Goal: Task Accomplishment & Management: Manage account settings

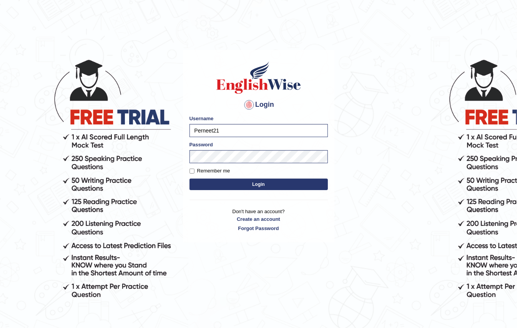
click at [192, 183] on button "Login" at bounding box center [258, 185] width 138 height 12
click at [215, 180] on button "Login" at bounding box center [258, 185] width 138 height 12
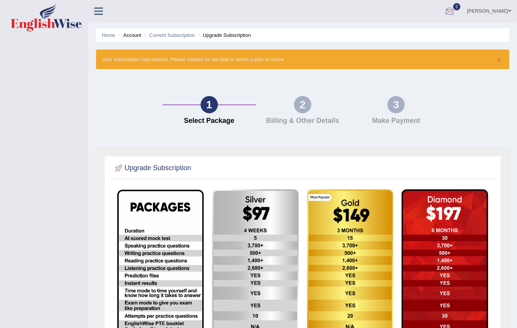
click at [496, 8] on link "[PERSON_NAME]" at bounding box center [489, 10] width 56 height 20
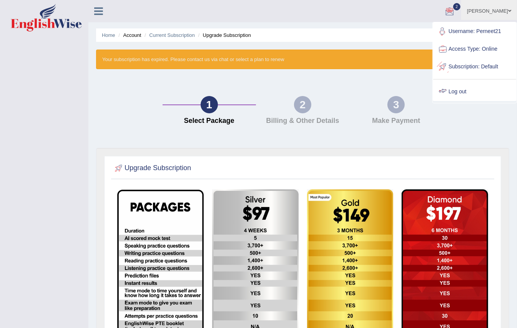
click at [449, 88] on link "Log out" at bounding box center [474, 92] width 83 height 18
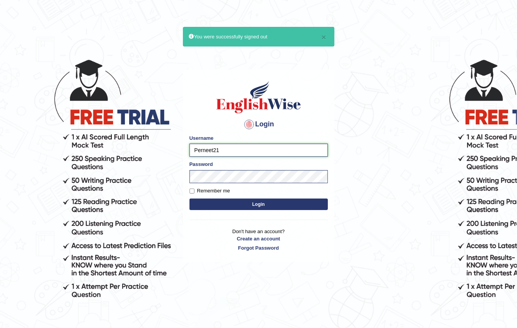
click at [237, 146] on input "Perneet21" at bounding box center [258, 150] width 138 height 13
type input "vishal88"
click at [223, 206] on button "Login" at bounding box center [258, 205] width 138 height 12
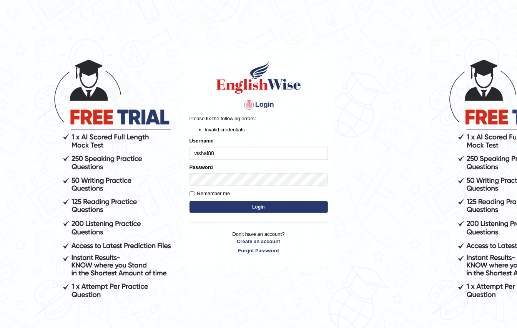
click at [220, 201] on form "Please fix the following errors: Invalid credentials Username vishal88 Password…" at bounding box center [258, 164] width 138 height 99
click at [226, 206] on button "Login" at bounding box center [258, 207] width 138 height 12
click at [232, 161] on form "Please fix the following errors: Invalid credentials Username vishal88 Password…" at bounding box center [258, 164] width 138 height 99
click at [229, 156] on input "vishal88" at bounding box center [258, 153] width 138 height 13
type input "v"
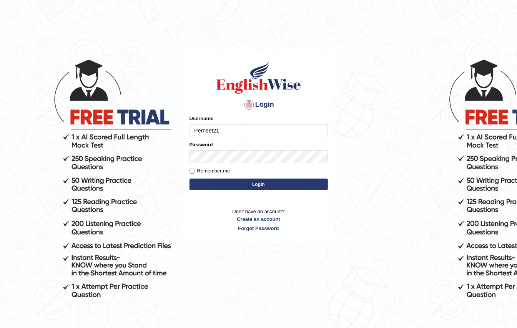
click at [233, 127] on input "Perneet21" at bounding box center [258, 130] width 138 height 13
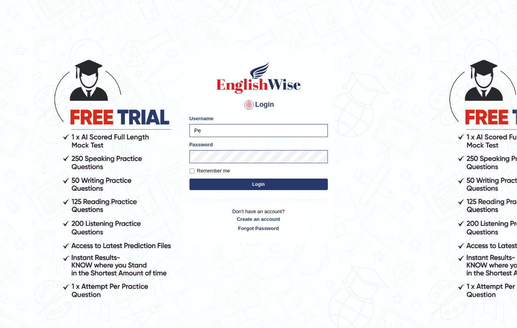
type input "P"
type input "jasmeet12"
click at [245, 149] on div "Password" at bounding box center [258, 152] width 138 height 22
click at [244, 188] on button "Login" at bounding box center [258, 185] width 138 height 12
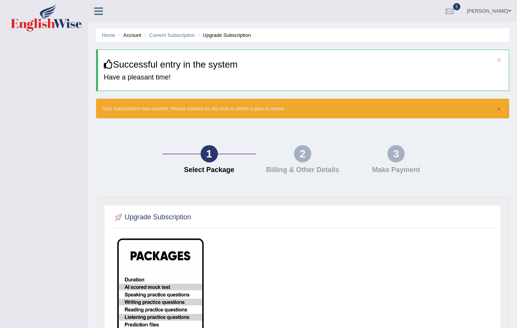
click at [99, 8] on icon at bounding box center [98, 11] width 9 height 10
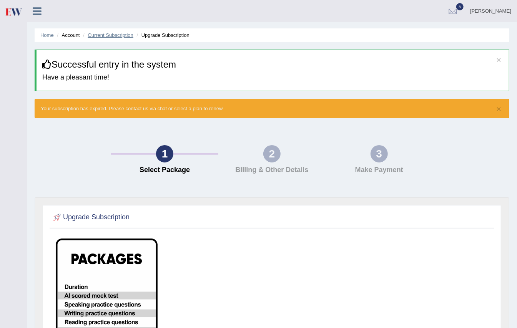
click at [116, 35] on link "Current Subscription" at bounding box center [111, 35] width 46 height 6
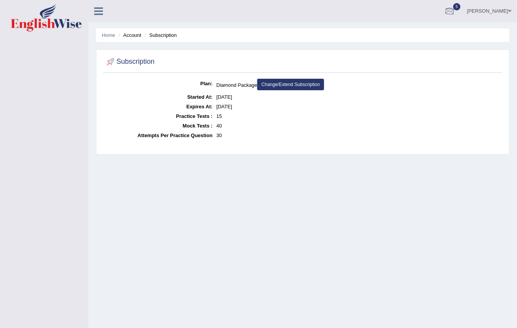
click at [455, 11] on div at bounding box center [450, 12] width 12 height 12
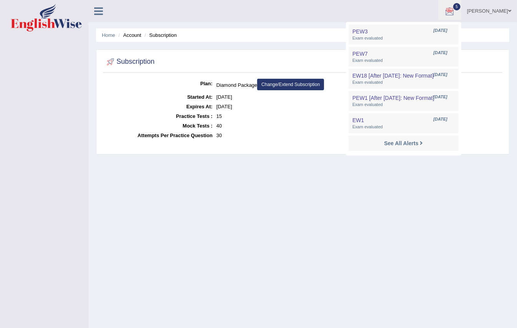
click at [433, 69] on li "EW18 [After [DATE]: New Format] [DATE] Exam evaluated" at bounding box center [403, 79] width 110 height 20
